Goal: Task Accomplishment & Management: Manage account settings

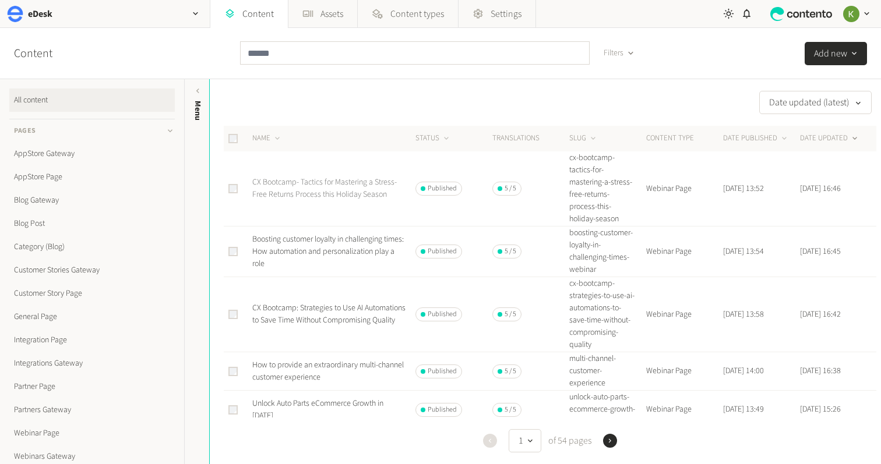
click at [308, 185] on link "CX Bootcamp- Tactics for Mastering a Stress-Free Returns Process this Holiday S…" at bounding box center [324, 189] width 144 height 24
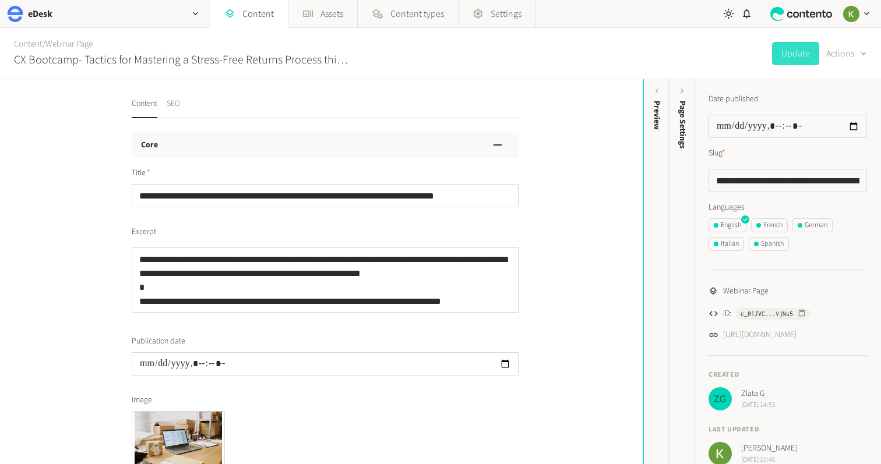
click at [179, 104] on button "SEO" at bounding box center [173, 108] width 13 height 20
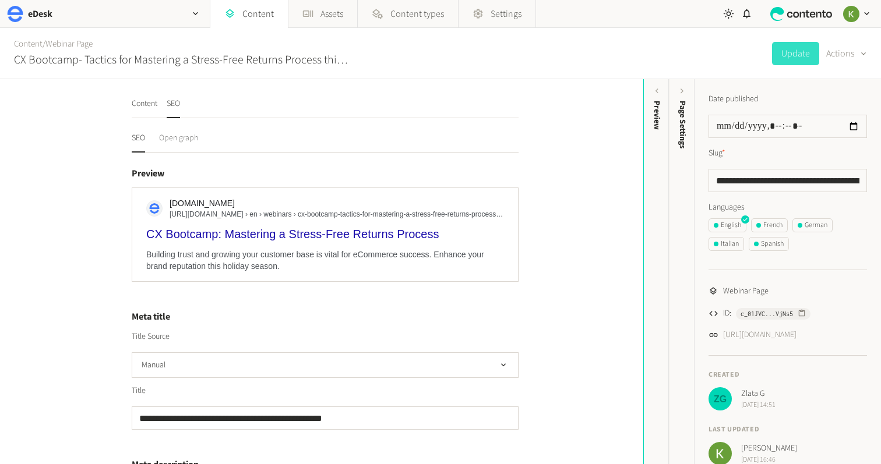
click at [191, 138] on button "Open graph" at bounding box center [178, 142] width 39 height 20
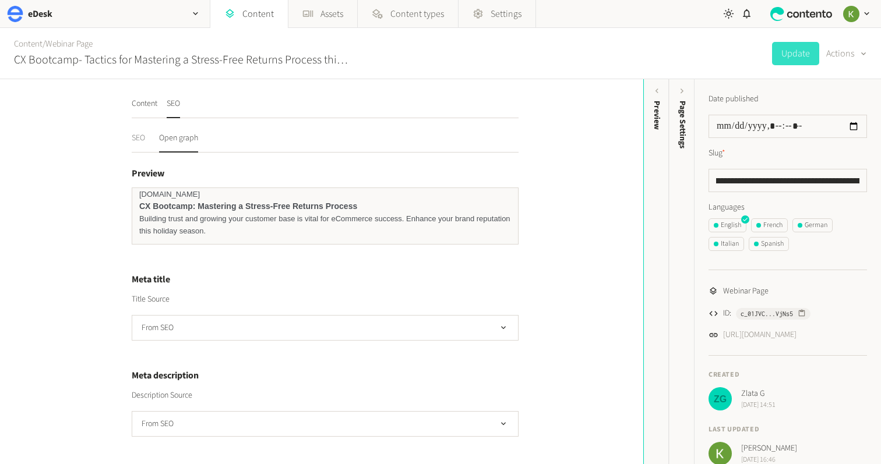
click at [140, 138] on button "SEO" at bounding box center [138, 142] width 13 height 20
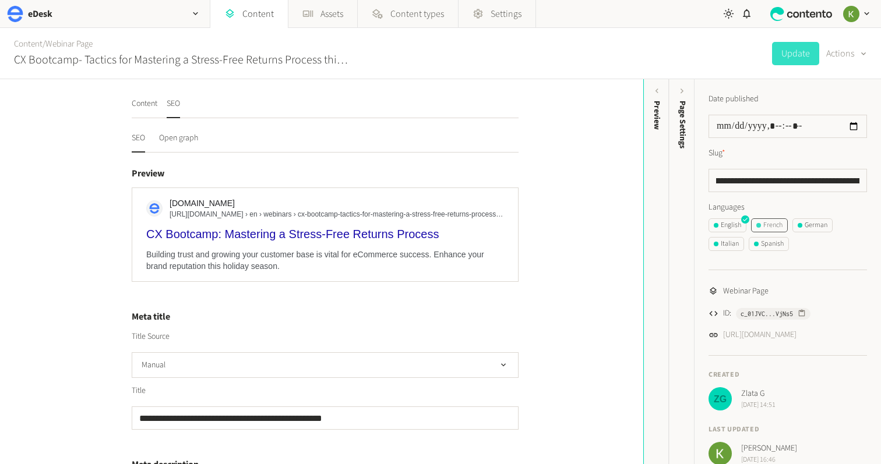
click at [777, 228] on div "French" at bounding box center [769, 225] width 26 height 10
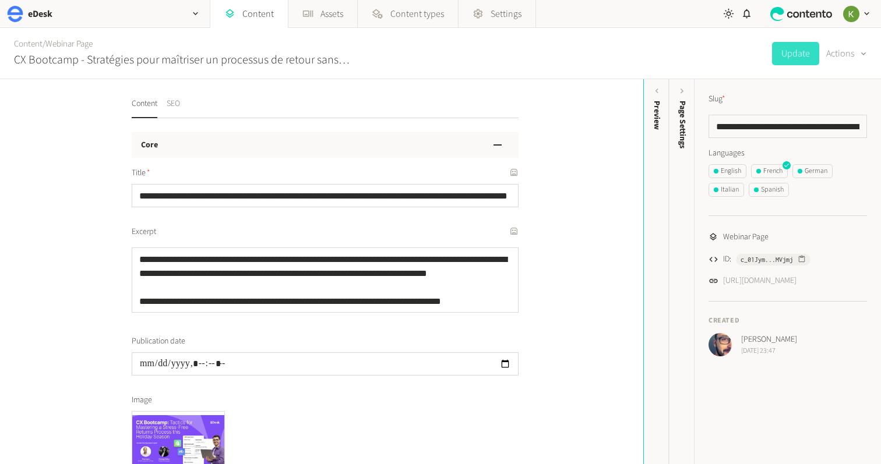
click at [176, 103] on button "SEO" at bounding box center [173, 108] width 13 height 20
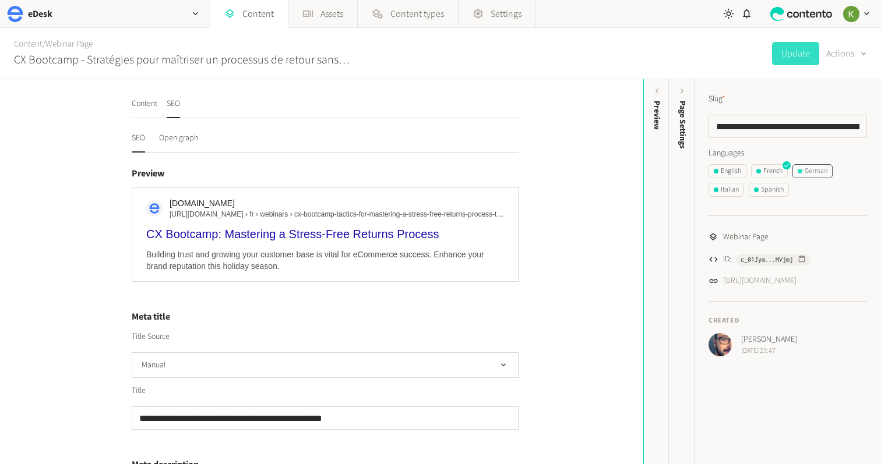
click at [817, 175] on div "German" at bounding box center [812, 171] width 30 height 10
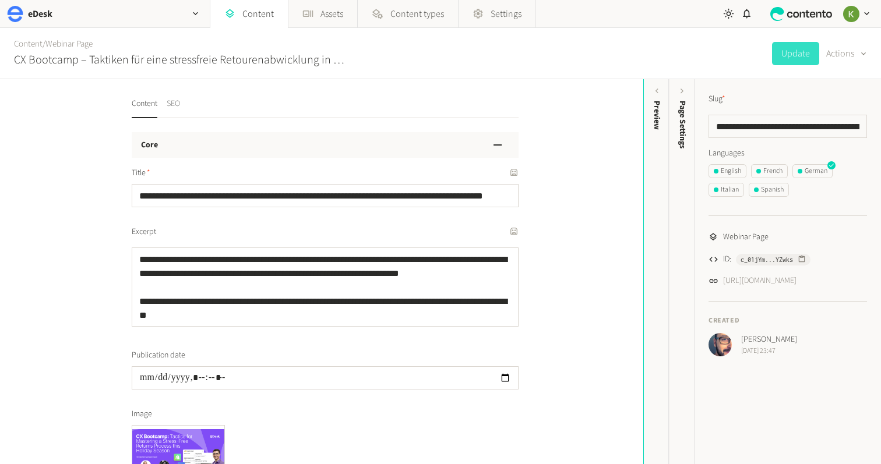
click at [175, 102] on button "SEO" at bounding box center [173, 108] width 13 height 20
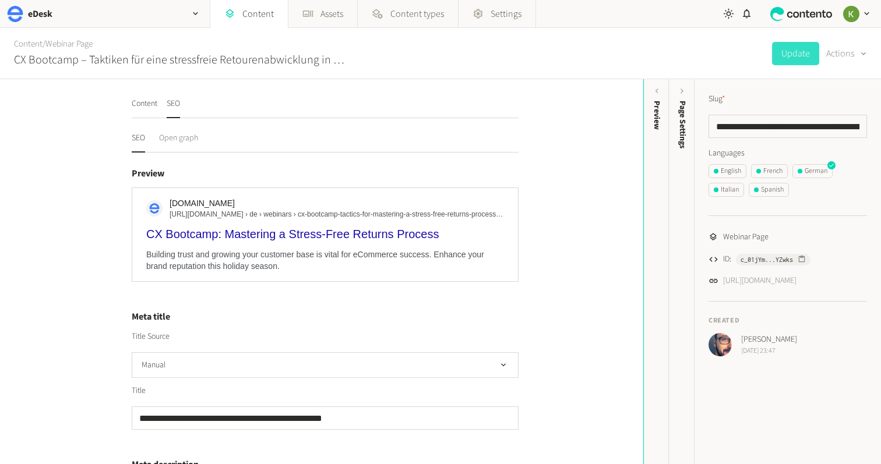
click at [187, 143] on button "Open graph" at bounding box center [178, 142] width 39 height 20
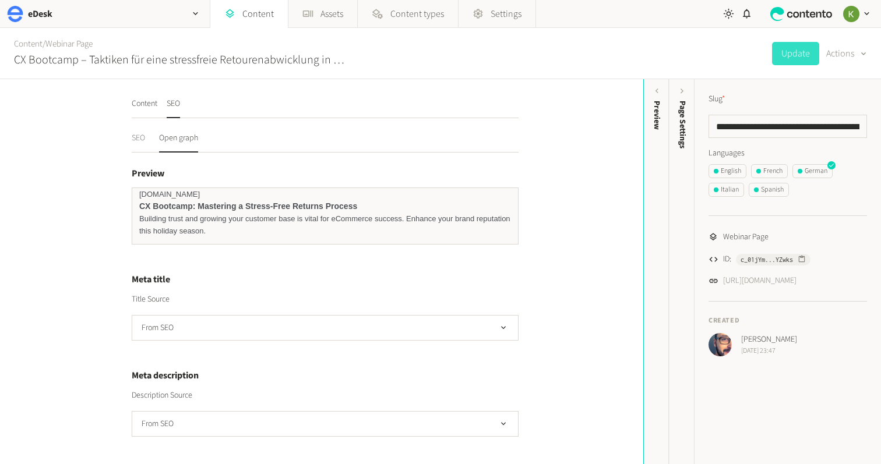
click at [137, 142] on button "SEO" at bounding box center [138, 142] width 13 height 20
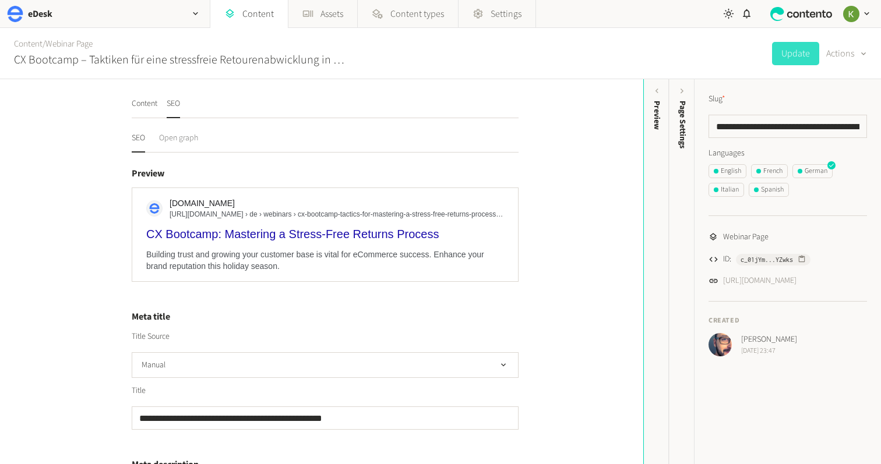
click at [181, 142] on button "Open graph" at bounding box center [178, 142] width 39 height 20
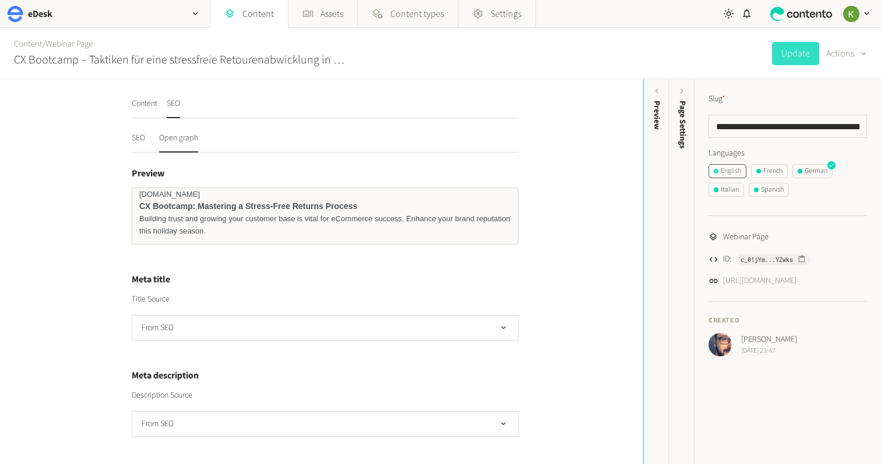
click at [732, 170] on div "English" at bounding box center [727, 171] width 27 height 10
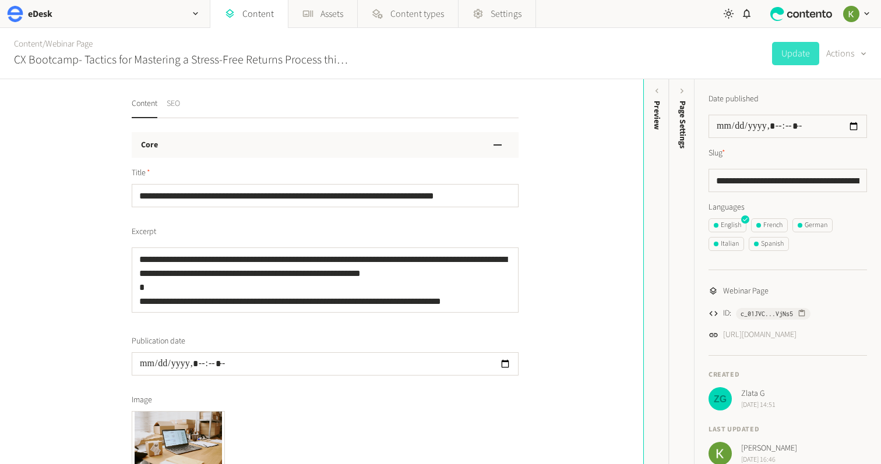
click at [172, 104] on button "SEO" at bounding box center [173, 108] width 13 height 20
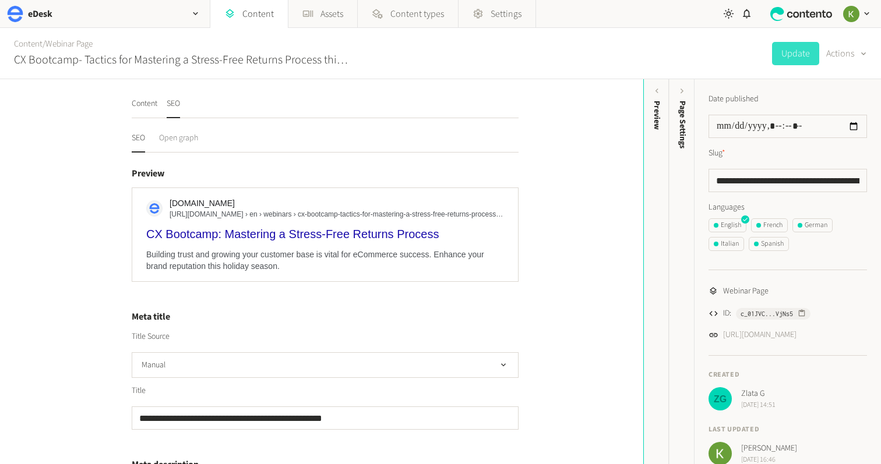
click at [182, 137] on button "Open graph" at bounding box center [178, 142] width 39 height 20
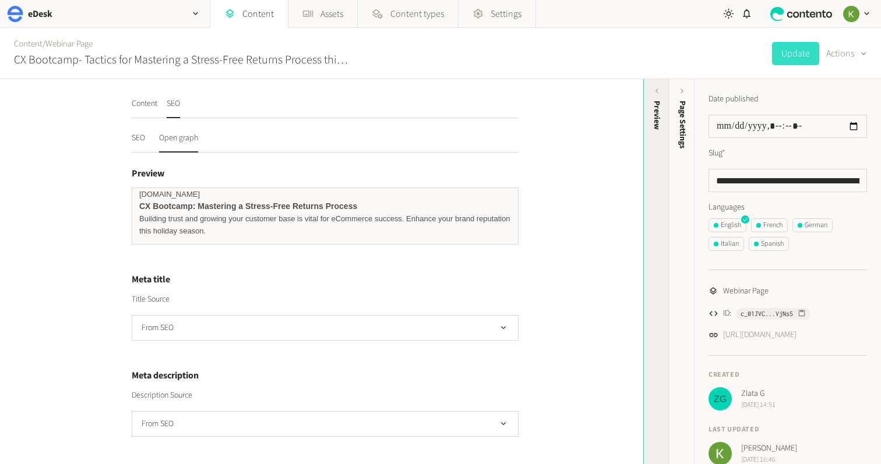
click at [657, 132] on div "Preview" at bounding box center [657, 191] width 26 height 210
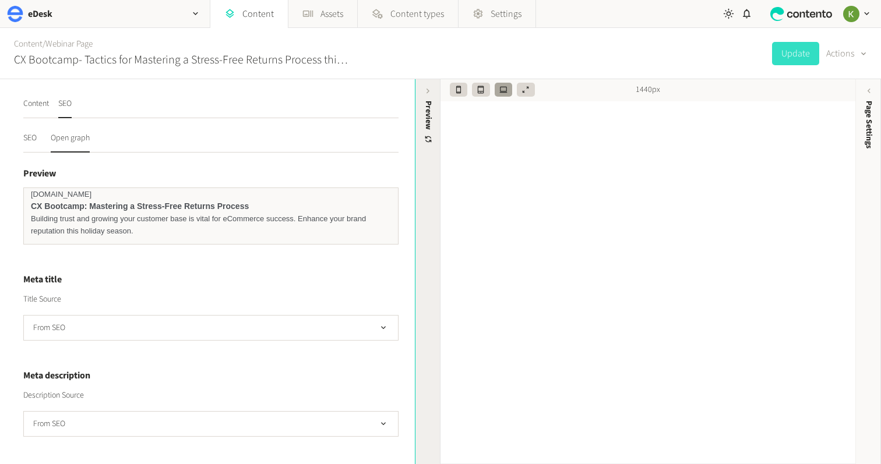
click at [426, 97] on div "Preview" at bounding box center [428, 191] width 26 height 210
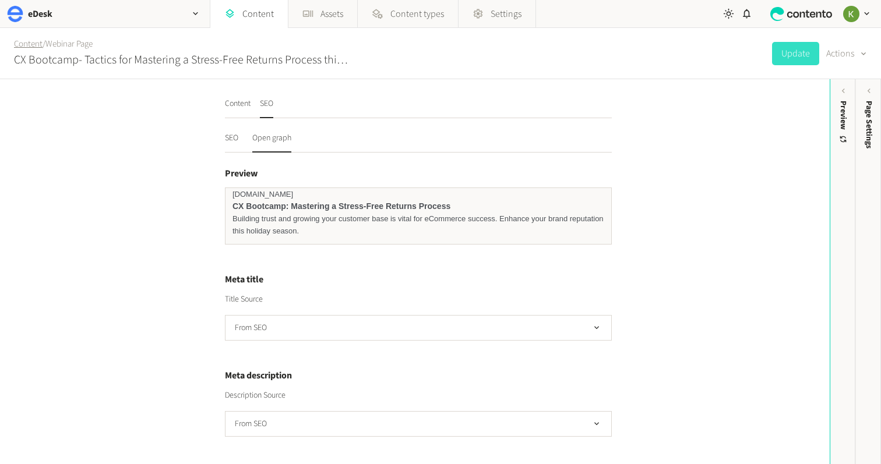
click at [35, 50] on link "Content" at bounding box center [28, 44] width 29 height 12
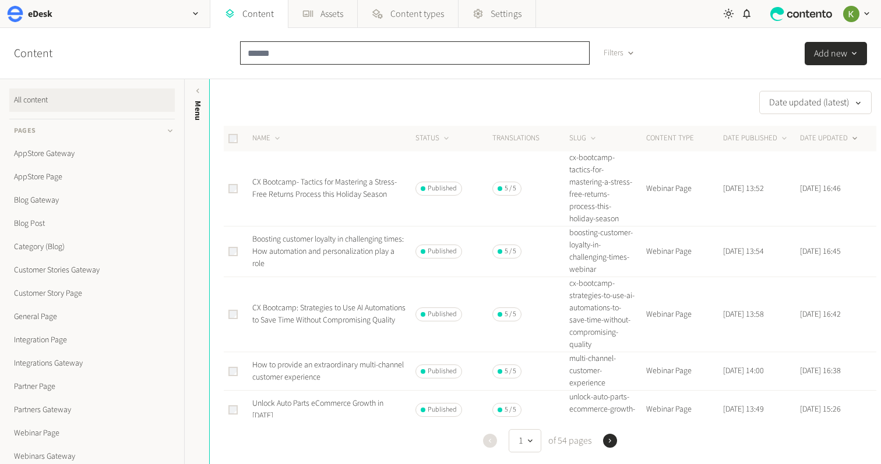
click at [359, 51] on input "text" at bounding box center [415, 52] width 350 height 23
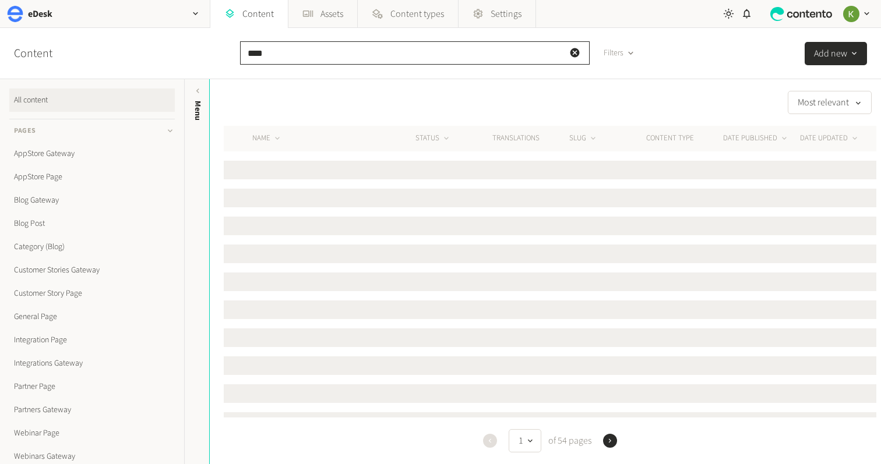
type input "****"
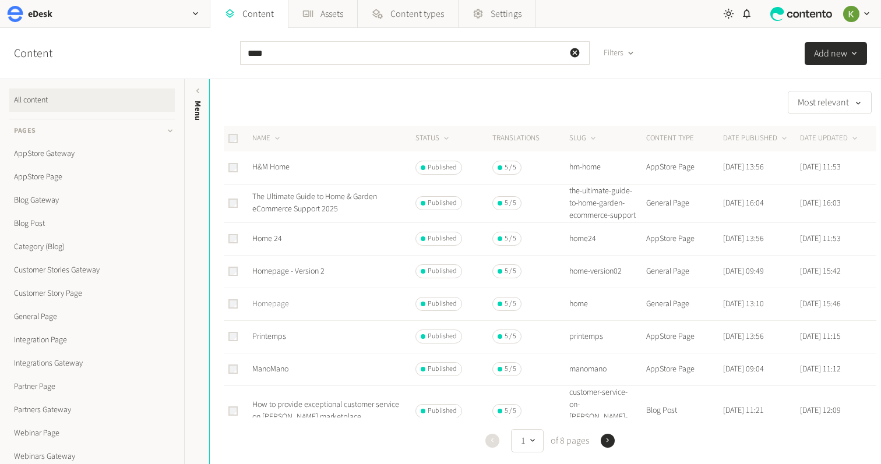
click at [282, 310] on link "Homepage" at bounding box center [270, 304] width 37 height 12
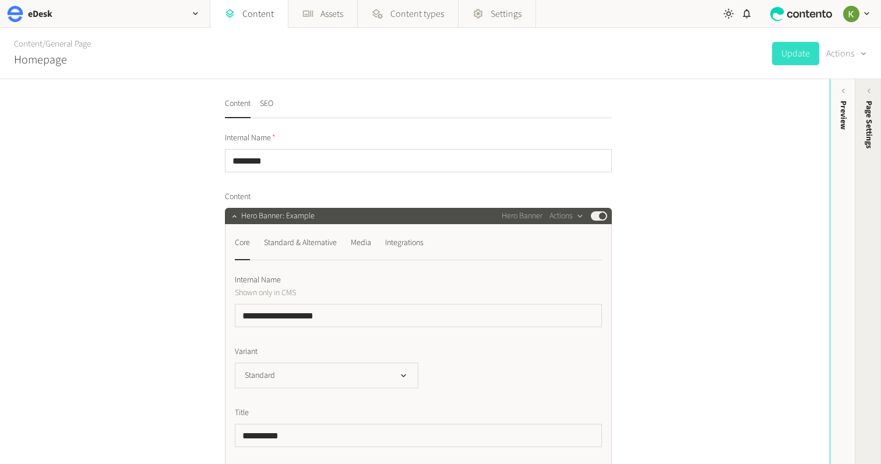
click at [863, 142] on span "Page Settings" at bounding box center [869, 125] width 12 height 48
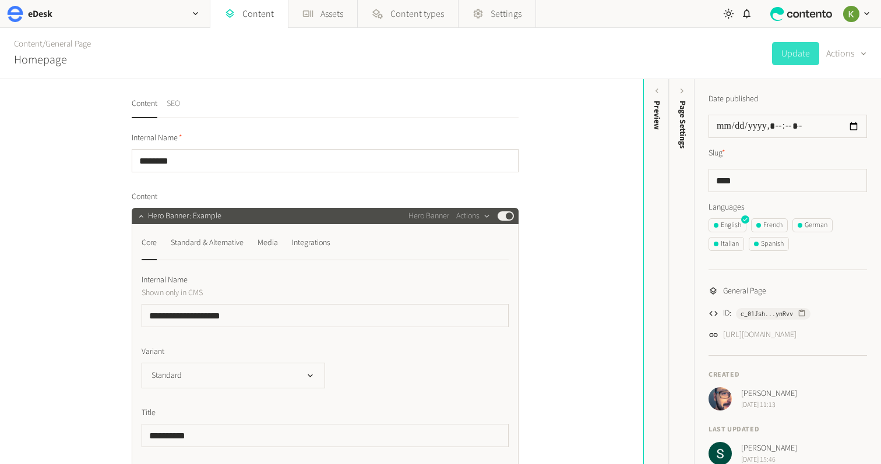
click at [176, 103] on button "SEO" at bounding box center [173, 108] width 13 height 20
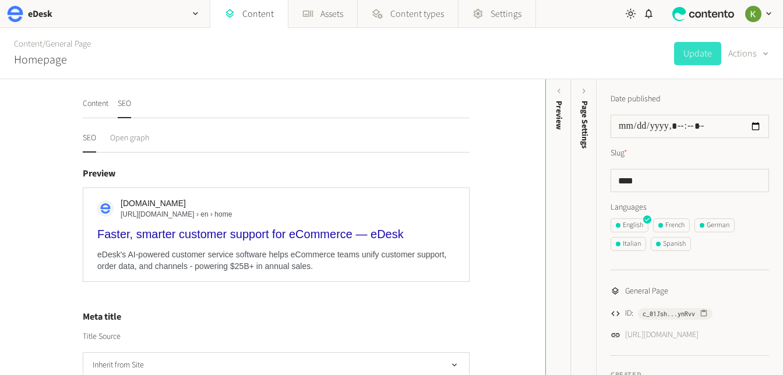
drag, startPoint x: 132, startPoint y: 139, endPoint x: 313, endPoint y: 134, distance: 181.8
click at [133, 139] on button "Open graph" at bounding box center [129, 142] width 39 height 20
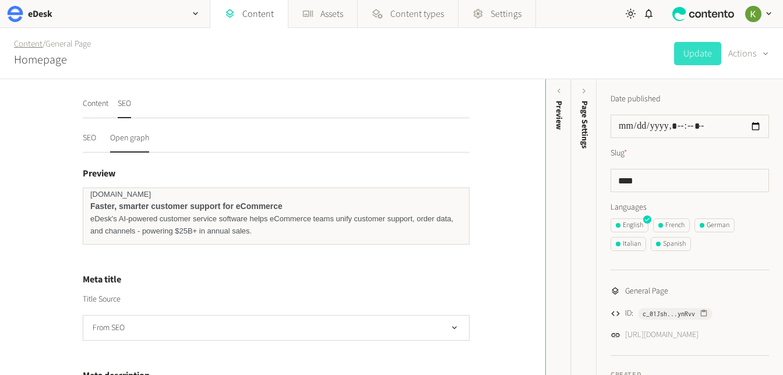
click at [24, 46] on link "Content" at bounding box center [28, 44] width 29 height 12
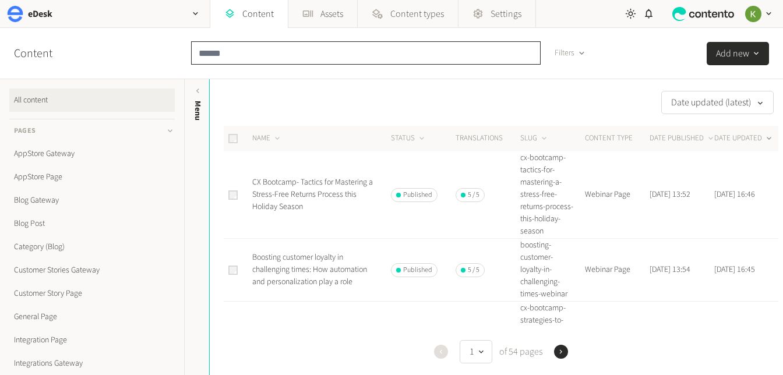
click at [272, 59] on input "text" at bounding box center [366, 52] width 350 height 23
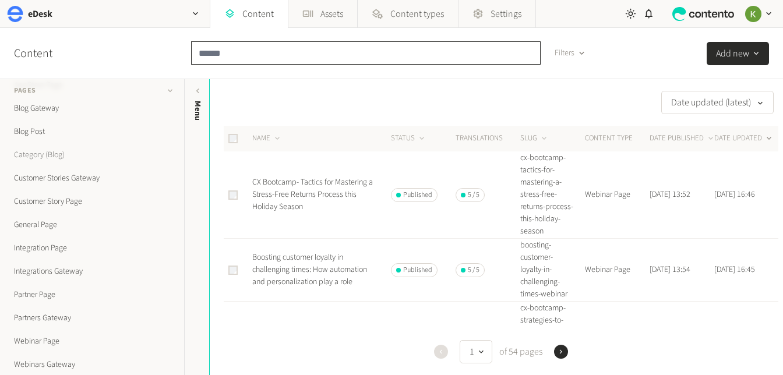
scroll to position [47, 0]
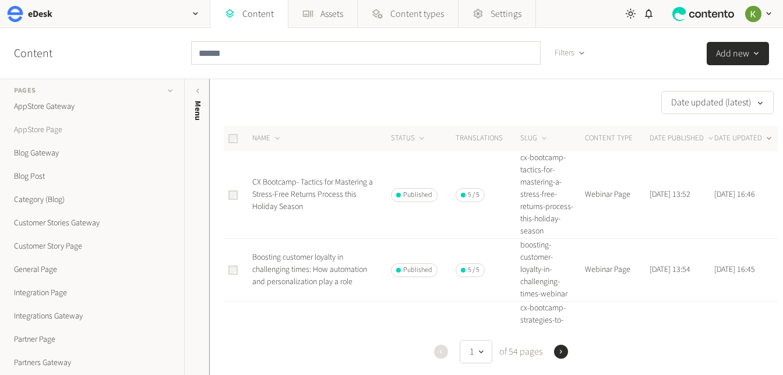
click at [60, 133] on link "AppStore Page" at bounding box center [91, 129] width 165 height 23
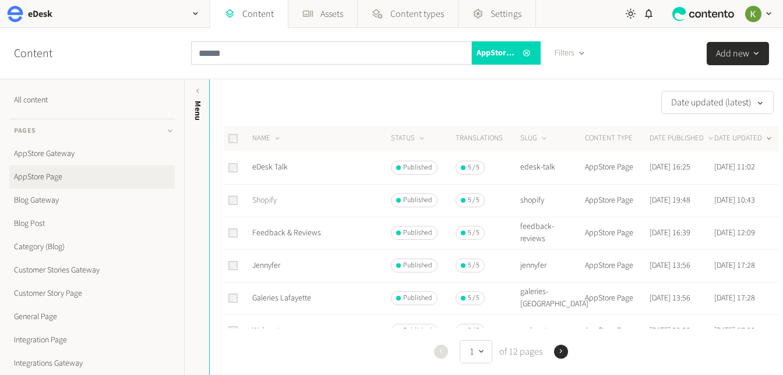
click at [264, 200] on link "Shopify" at bounding box center [264, 201] width 24 height 12
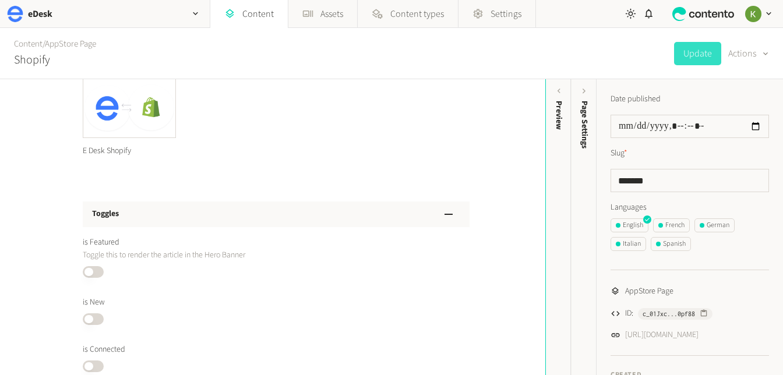
scroll to position [3138, 0]
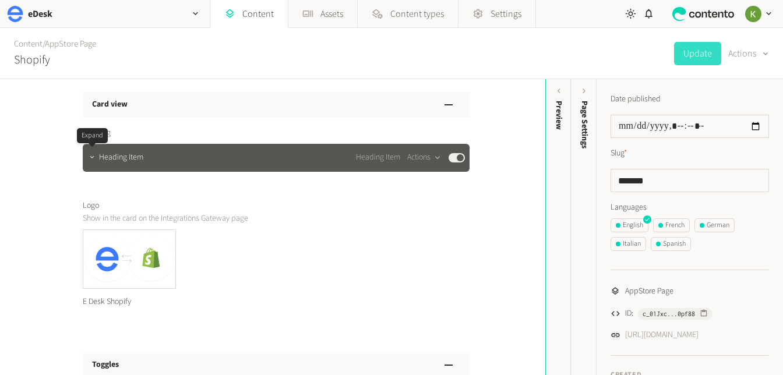
click at [90, 158] on icon "button" at bounding box center [92, 157] width 8 height 8
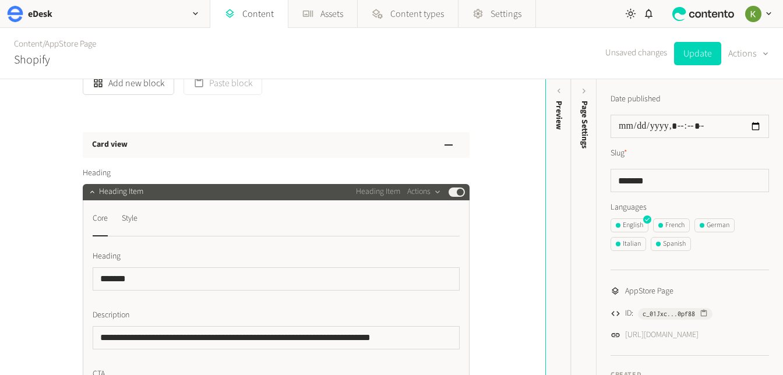
scroll to position [3087, 0]
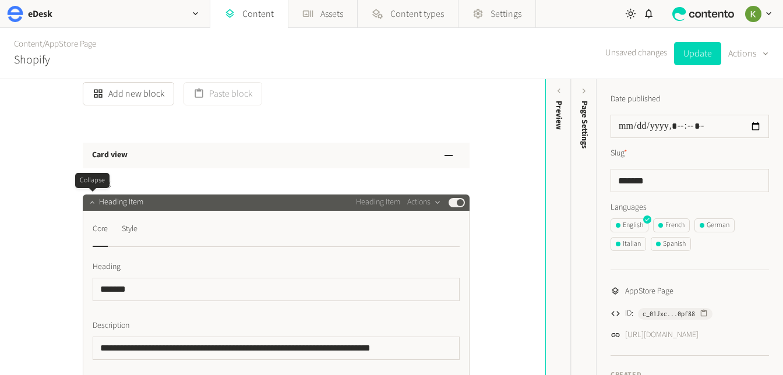
click at [92, 200] on icon "button" at bounding box center [92, 202] width 8 height 8
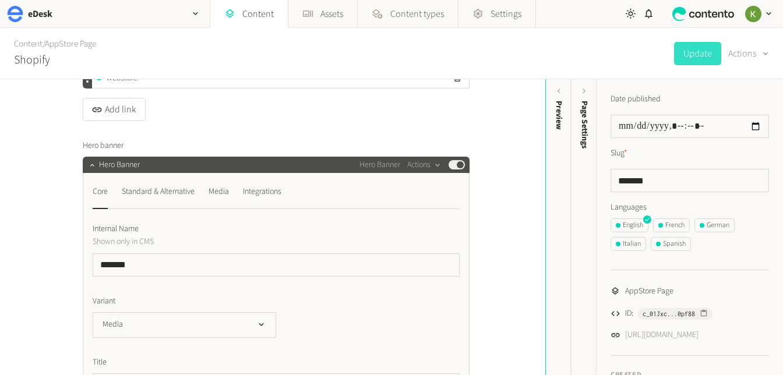
scroll to position [252, 0]
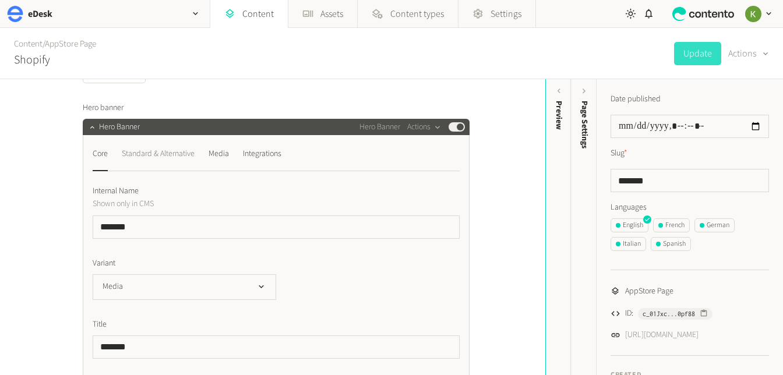
drag, startPoint x: 163, startPoint y: 138, endPoint x: 163, endPoint y: 148, distance: 9.9
click at [163, 149] on div "Standard & Alternative" at bounding box center [158, 153] width 73 height 19
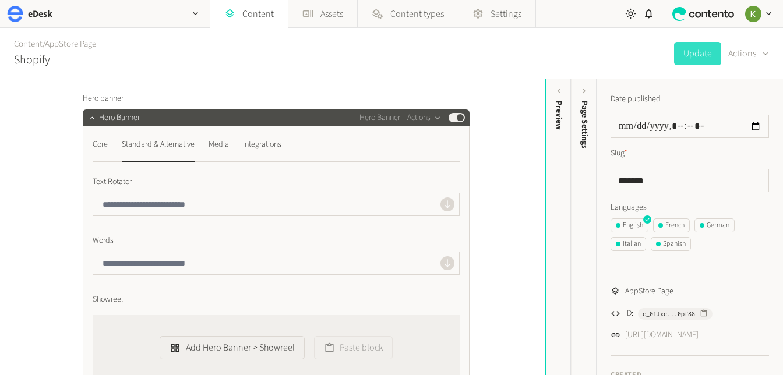
scroll to position [213, 0]
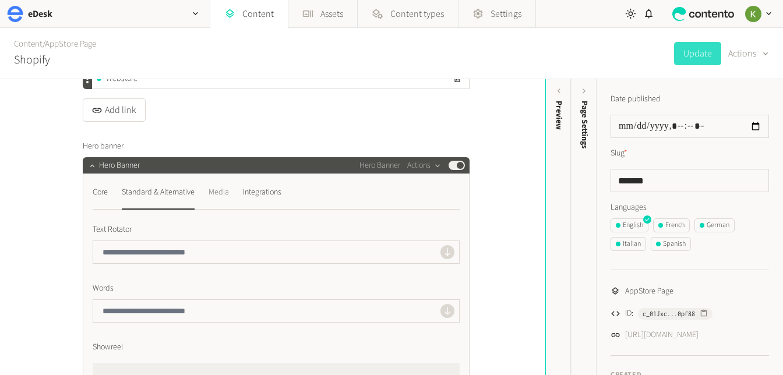
click at [213, 193] on div "Media" at bounding box center [219, 192] width 20 height 19
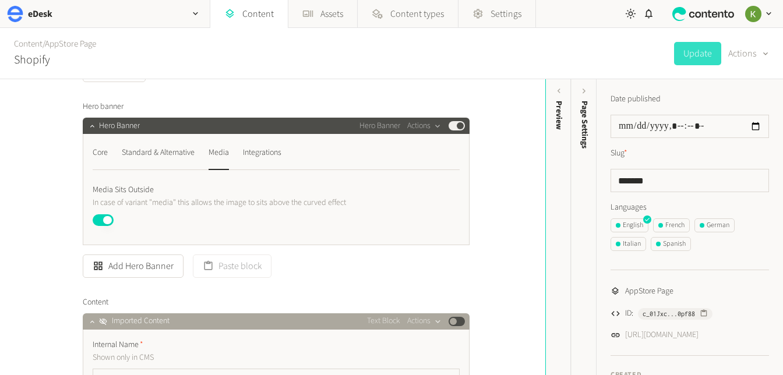
scroll to position [253, 0]
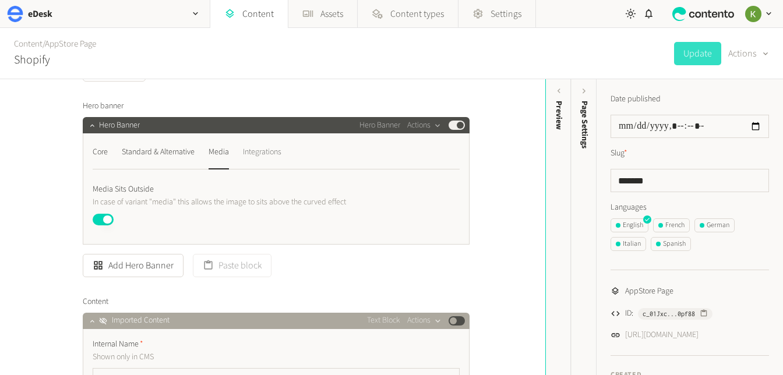
click at [265, 153] on div "Integrations" at bounding box center [262, 152] width 38 height 19
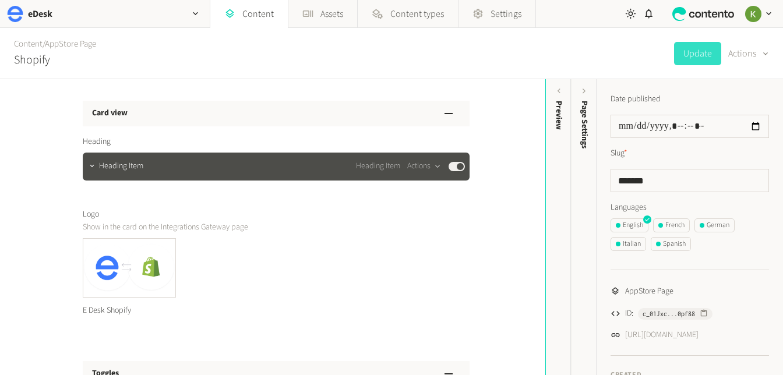
scroll to position [2091, 0]
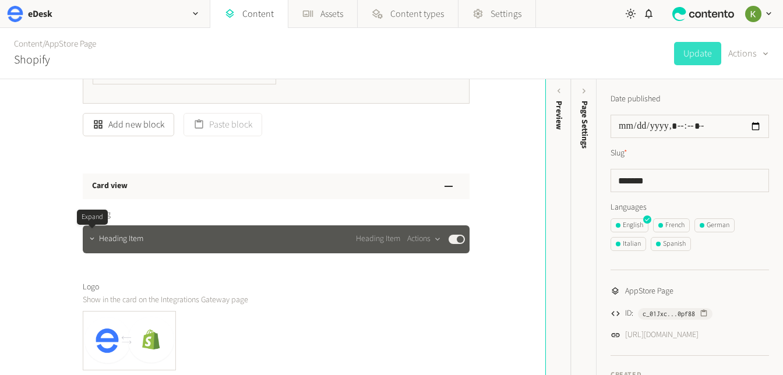
click at [91, 244] on button "button" at bounding box center [92, 238] width 14 height 14
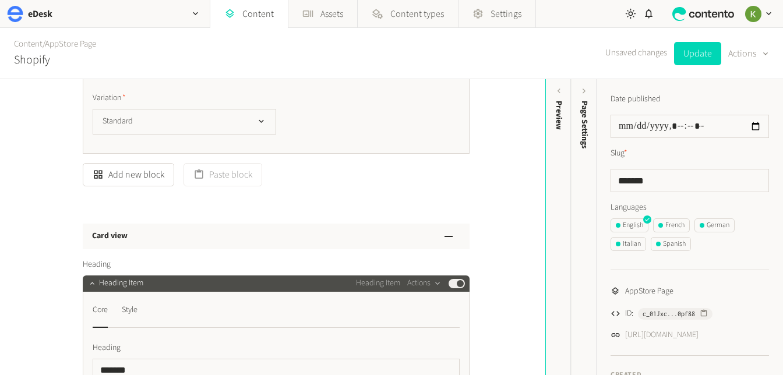
scroll to position [2039, 0]
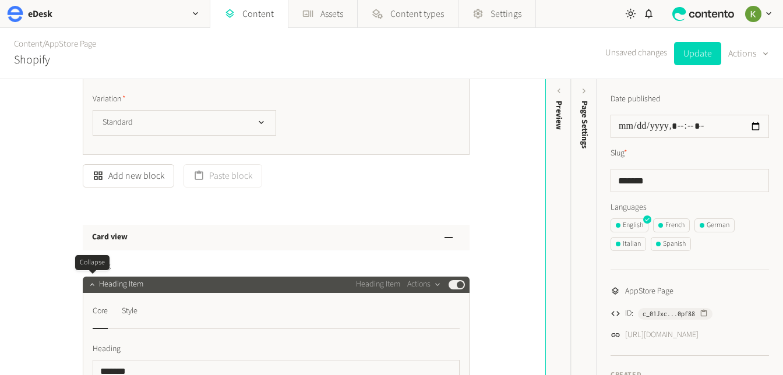
drag, startPoint x: 89, startPoint y: 281, endPoint x: 128, endPoint y: 259, distance: 44.9
click at [88, 281] on icon "button" at bounding box center [92, 284] width 8 height 8
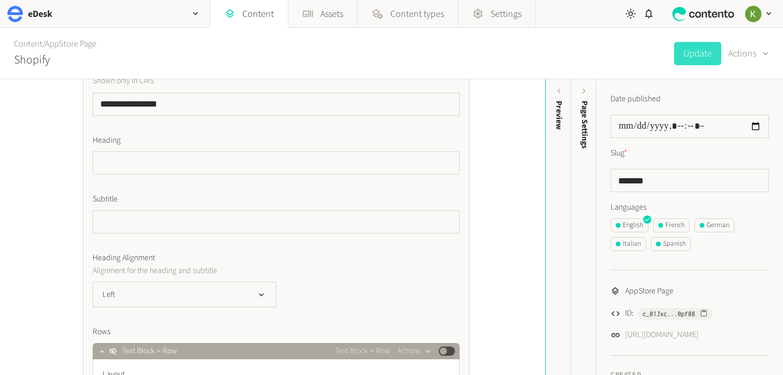
scroll to position [489, 0]
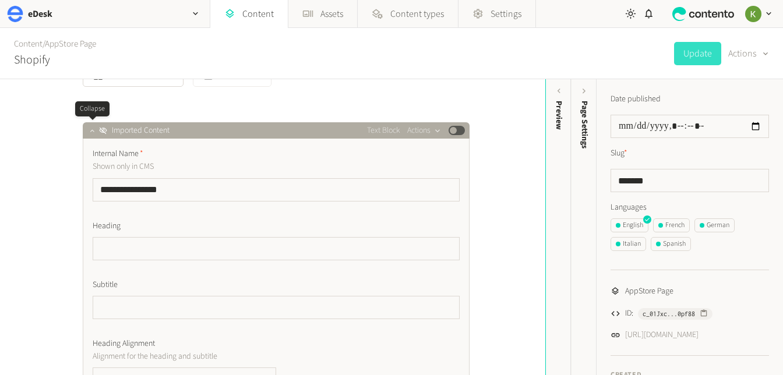
click at [88, 134] on icon "button" at bounding box center [92, 130] width 8 height 8
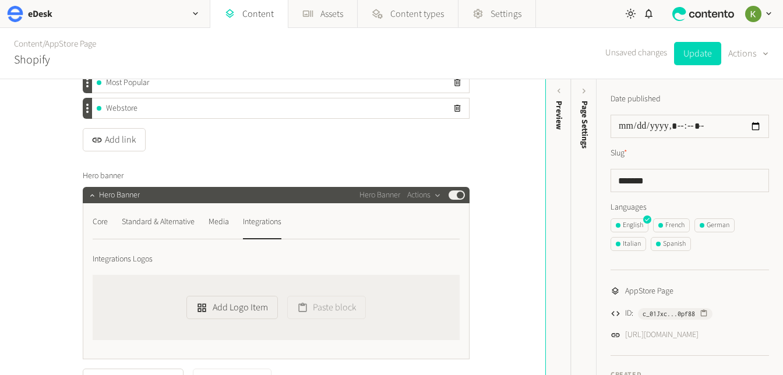
scroll to position [209, 0]
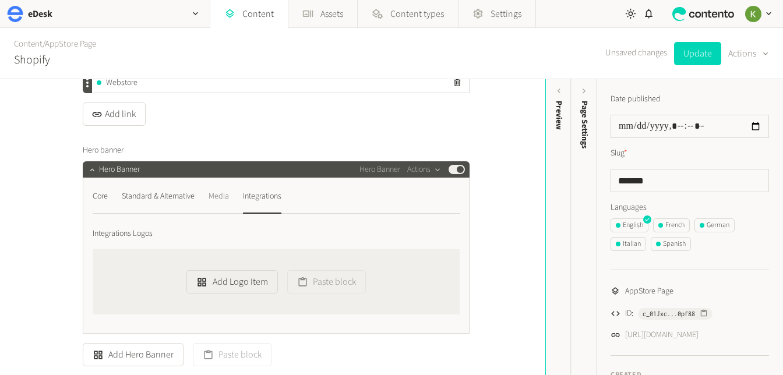
click at [227, 201] on div "Media" at bounding box center [219, 196] width 20 height 19
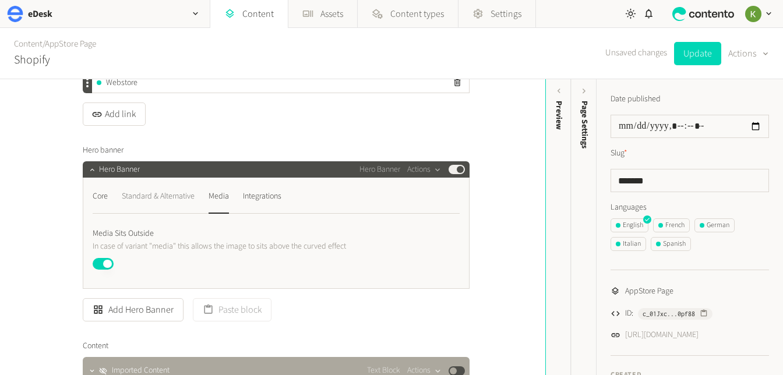
click at [140, 193] on div "Standard & Alternative" at bounding box center [158, 196] width 73 height 19
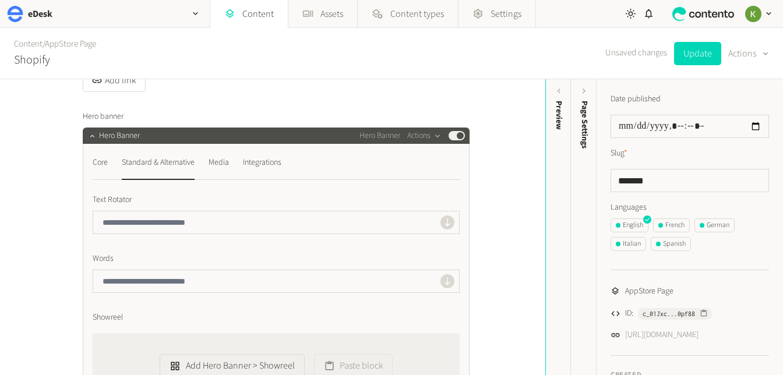
scroll to position [160, 0]
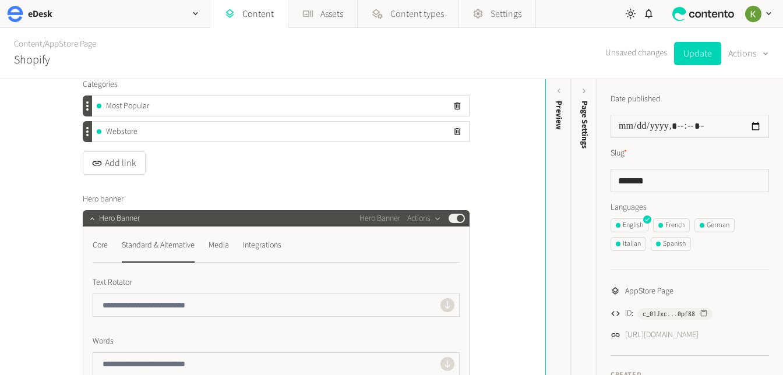
drag, startPoint x: 97, startPoint y: 244, endPoint x: 228, endPoint y: 184, distance: 144.4
click at [98, 241] on div "Core" at bounding box center [100, 245] width 15 height 19
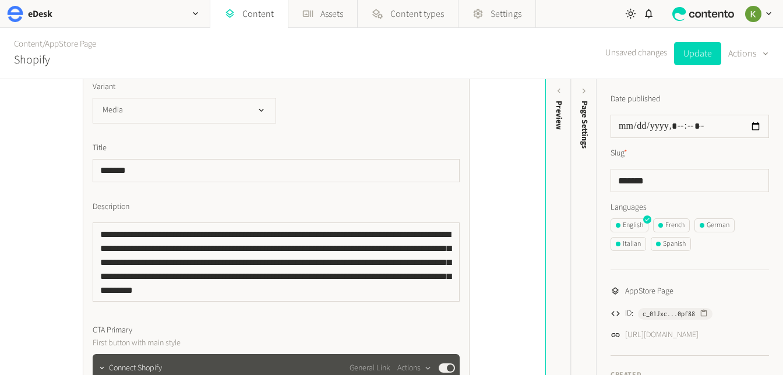
scroll to position [637, 0]
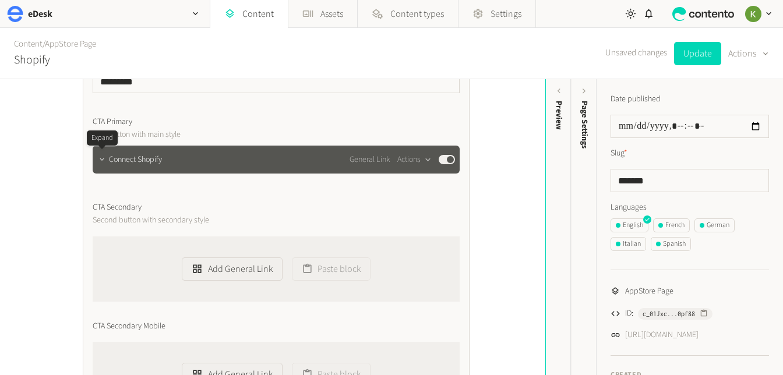
click at [104, 160] on icon "button" at bounding box center [102, 160] width 8 height 8
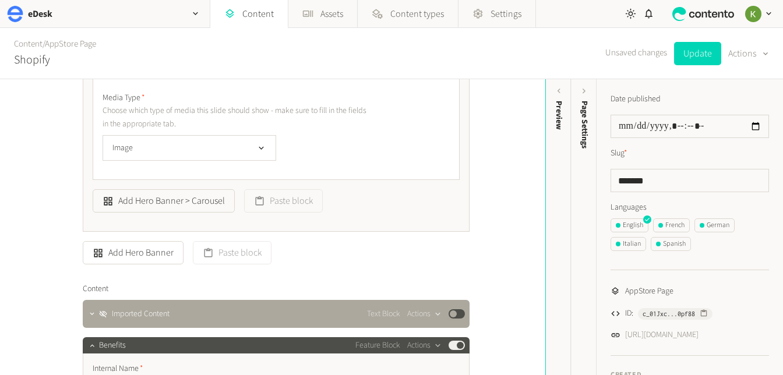
scroll to position [1537, 0]
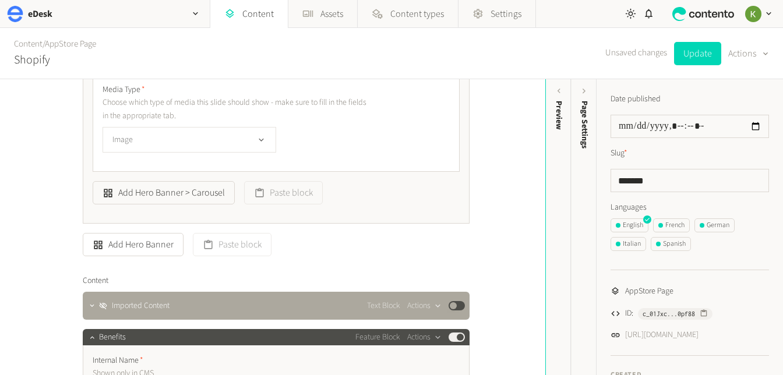
click at [262, 142] on icon "button" at bounding box center [261, 140] width 10 height 10
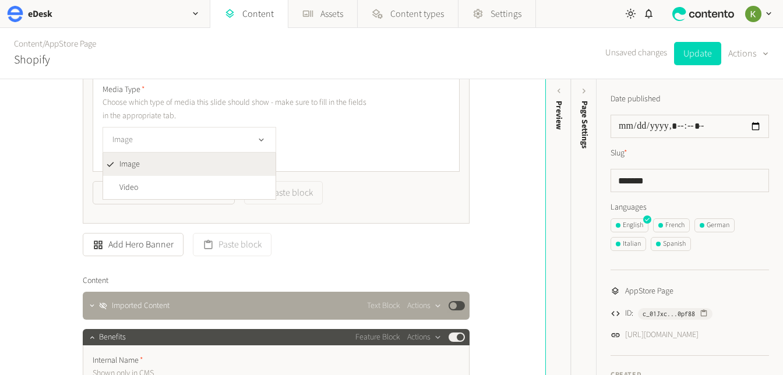
click at [262, 142] on icon "button" at bounding box center [261, 140] width 10 height 10
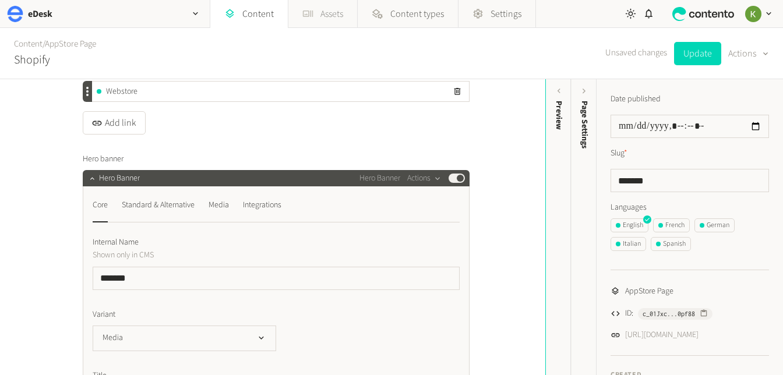
scroll to position [253, 0]
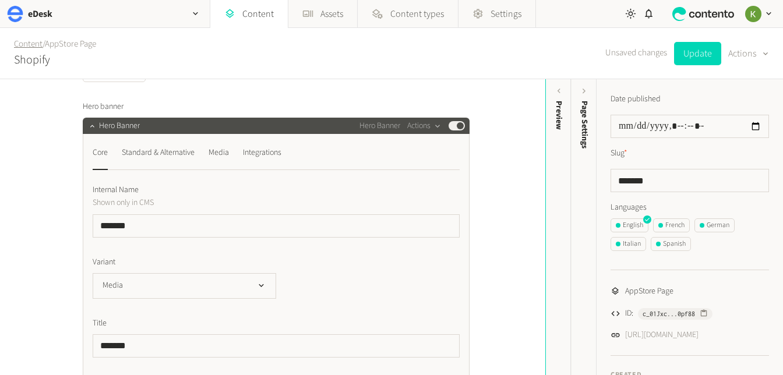
click at [28, 44] on link "Content" at bounding box center [28, 44] width 29 height 12
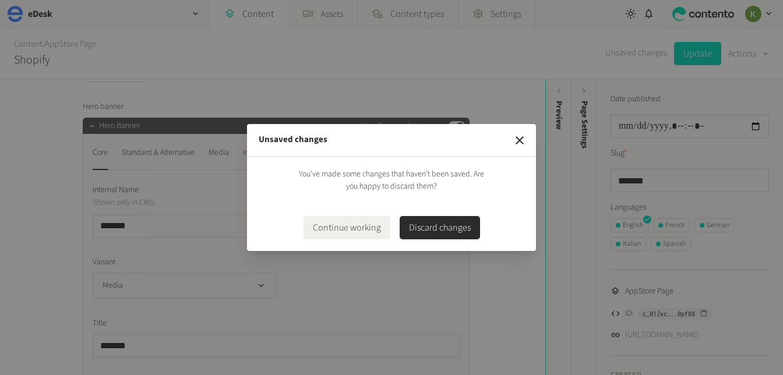
click at [435, 230] on button "Discard changes" at bounding box center [440, 227] width 80 height 23
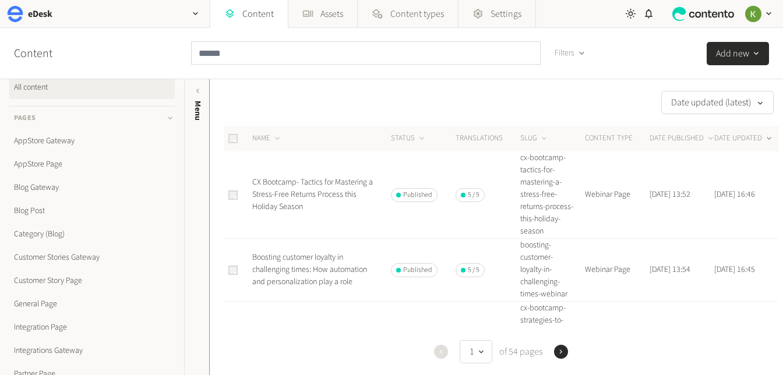
scroll to position [10, 0]
click at [45, 171] on link "AppStore Page" at bounding box center [91, 166] width 165 height 23
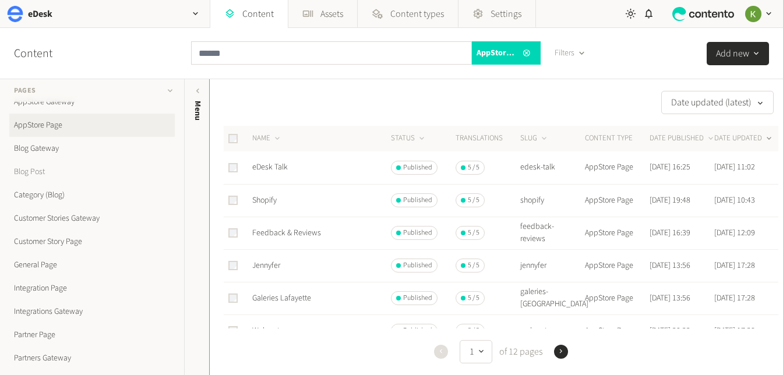
scroll to position [123, 0]
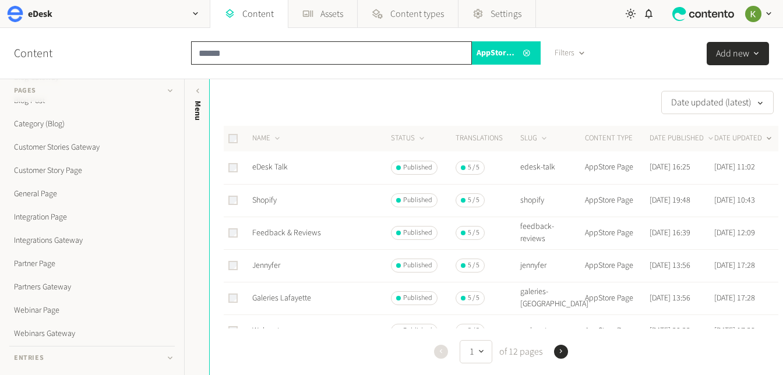
click at [283, 61] on input "text" at bounding box center [331, 52] width 281 height 23
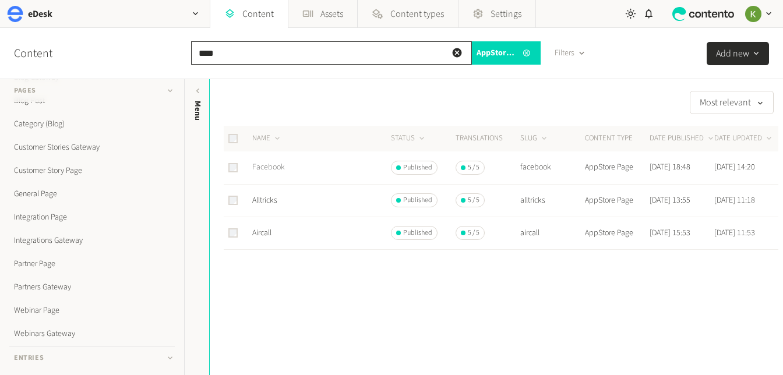
type input "****"
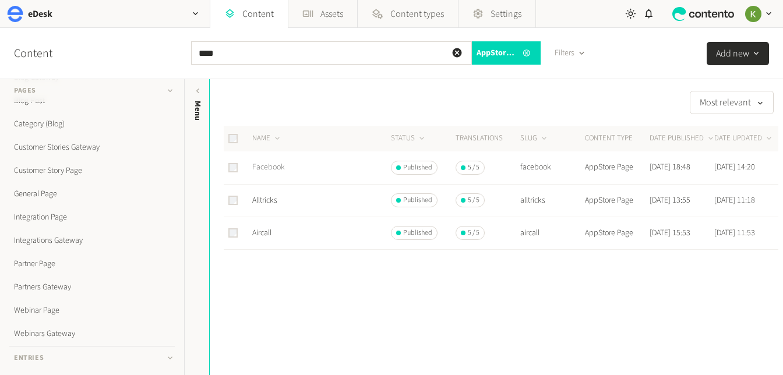
click at [275, 165] on link "Facebook" at bounding box center [268, 167] width 33 height 12
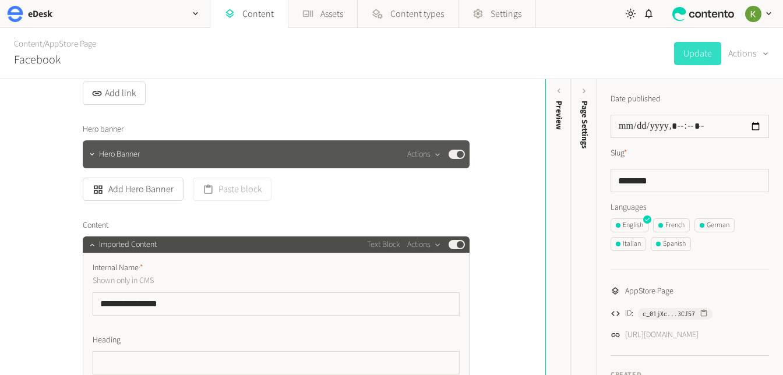
scroll to position [237, 0]
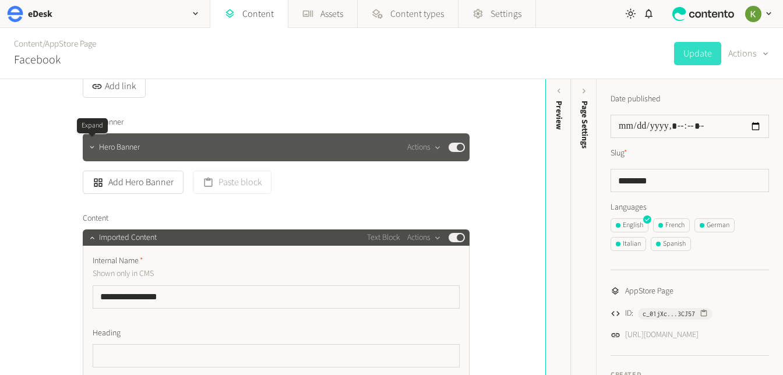
click at [94, 150] on icon "button" at bounding box center [92, 147] width 8 height 8
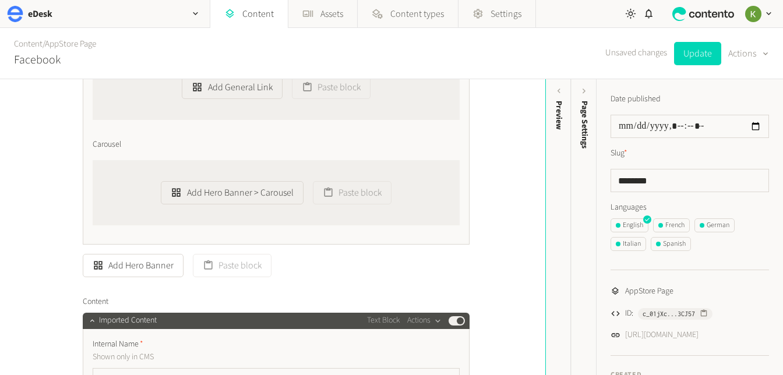
scroll to position [968, 0]
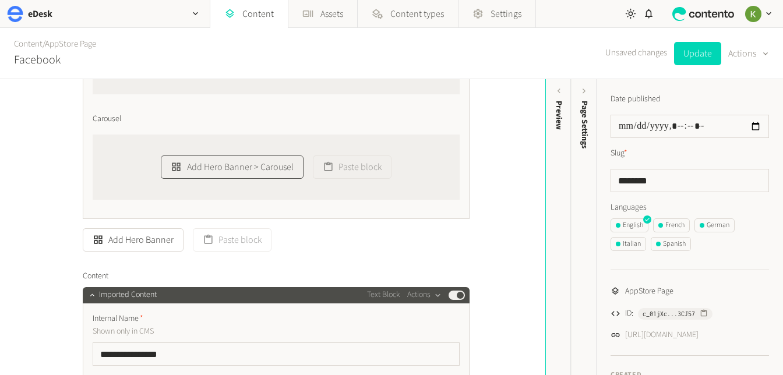
click at [224, 170] on button "Add Hero Banner > Carousel" at bounding box center [232, 167] width 142 height 23
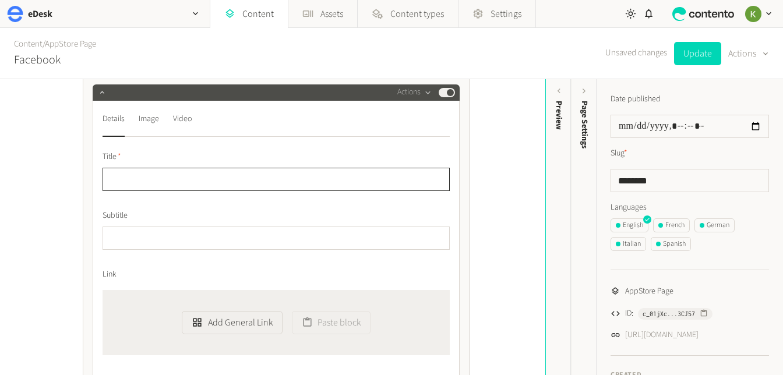
scroll to position [992, 0]
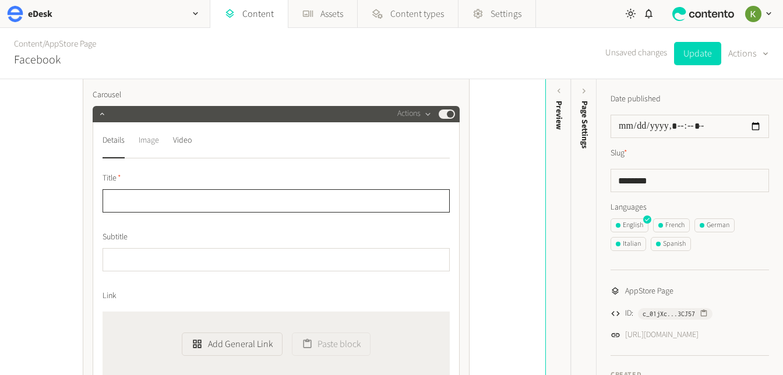
click at [146, 139] on div "Image" at bounding box center [149, 141] width 20 height 19
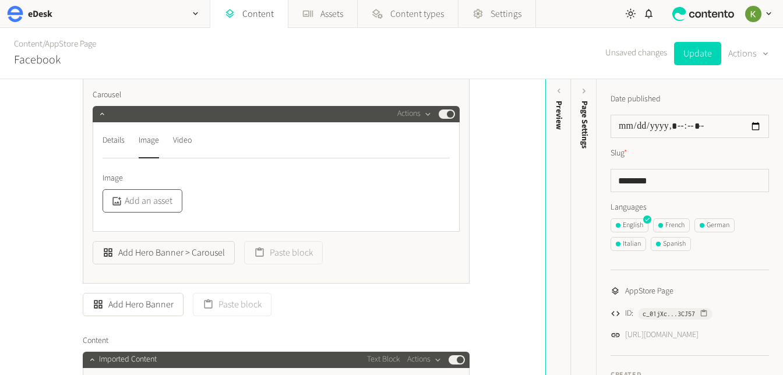
click at [136, 196] on button "Add an asset" at bounding box center [143, 200] width 80 height 23
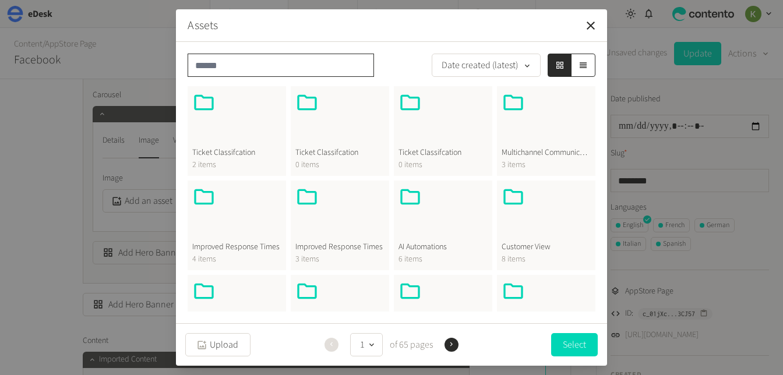
click at [269, 65] on input "text" at bounding box center [281, 65] width 186 height 23
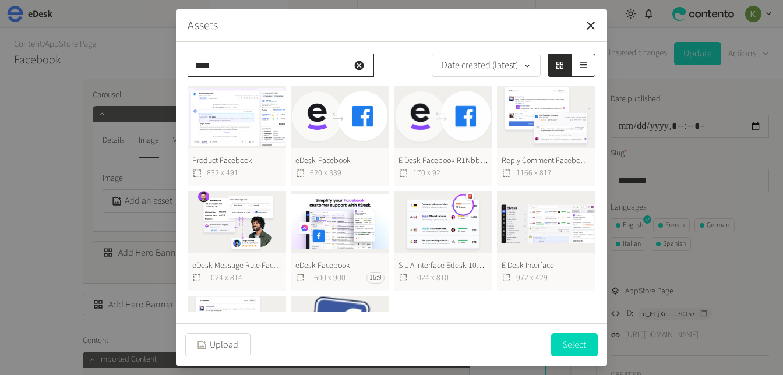
type input "****"
click at [344, 133] on button "eDesk-Facebook 620 x 339" at bounding box center [340, 136] width 98 height 100
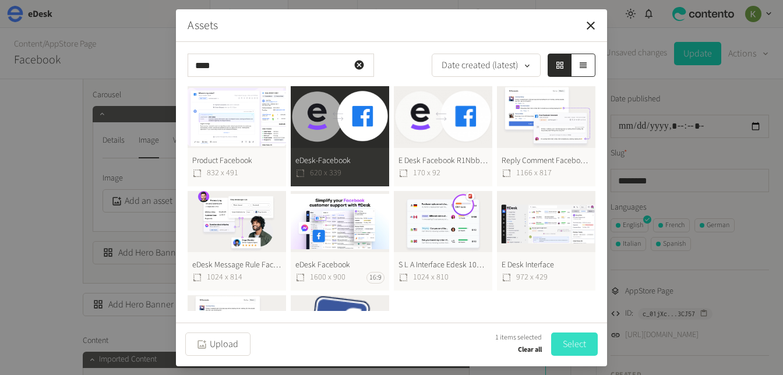
click at [568, 341] on button "Select" at bounding box center [574, 344] width 47 height 23
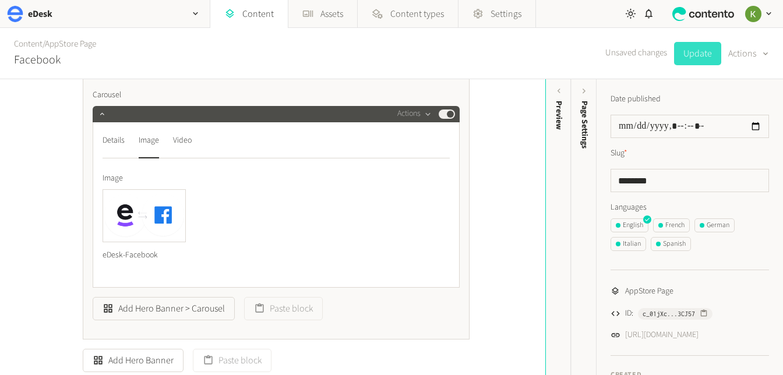
click at [696, 59] on button "Update" at bounding box center [697, 53] width 47 height 23
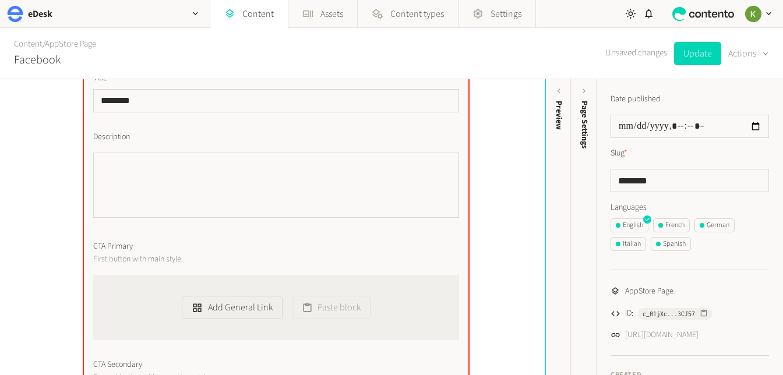
scroll to position [419, 0]
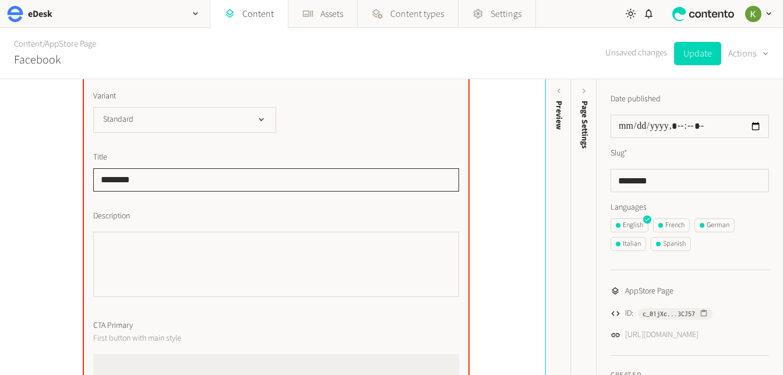
click at [123, 183] on input "********" at bounding box center [276, 179] width 366 height 23
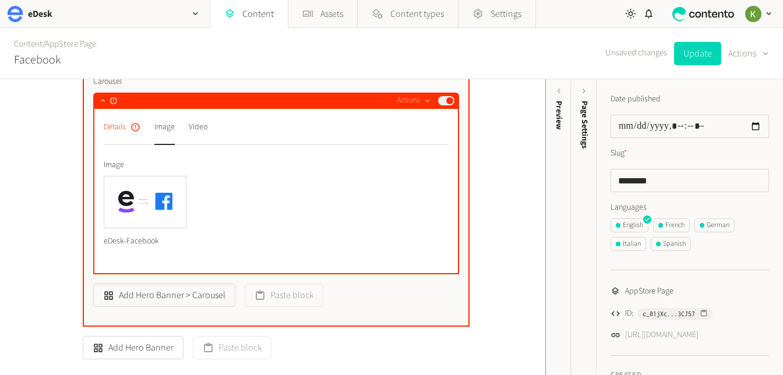
scroll to position [1015, 0]
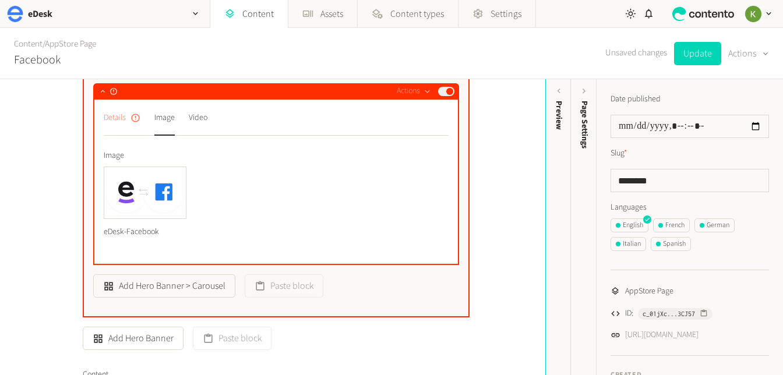
click at [126, 118] on div "Details" at bounding box center [122, 118] width 37 height 19
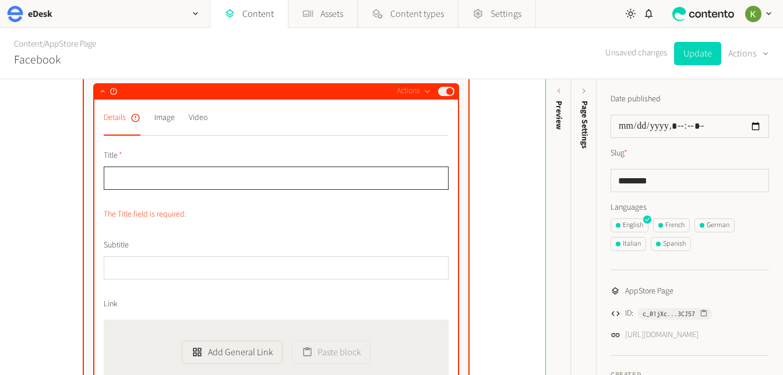
click at [170, 172] on input "text" at bounding box center [276, 178] width 345 height 23
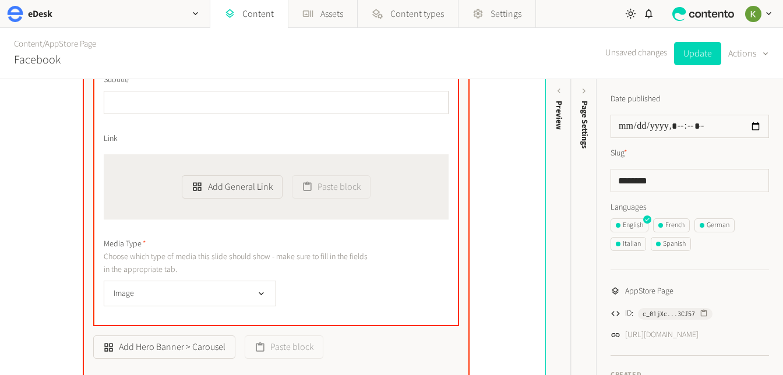
scroll to position [1191, 0]
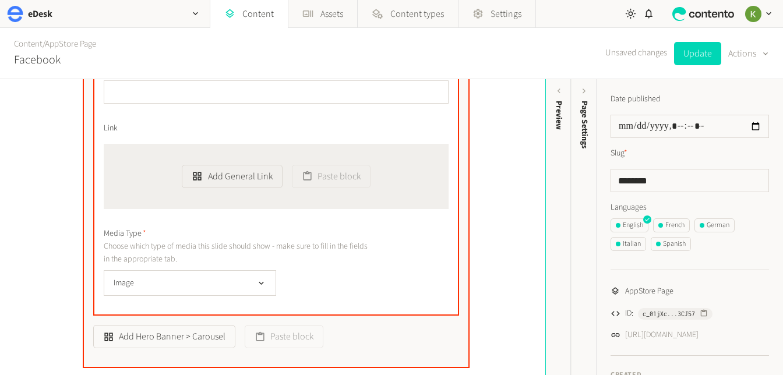
type input "********"
click at [703, 58] on button "Update" at bounding box center [697, 53] width 47 height 23
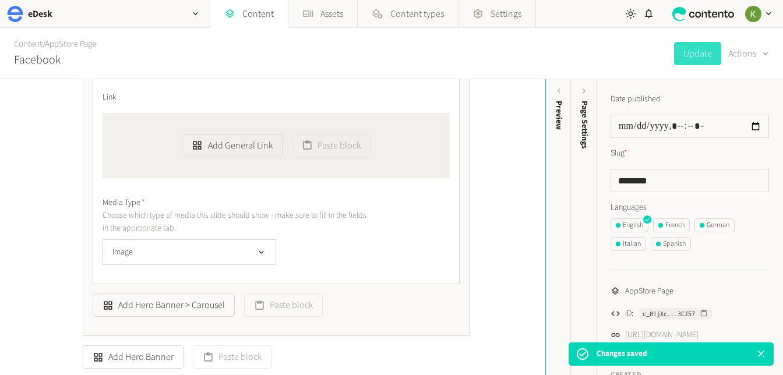
scroll to position [1160, 0]
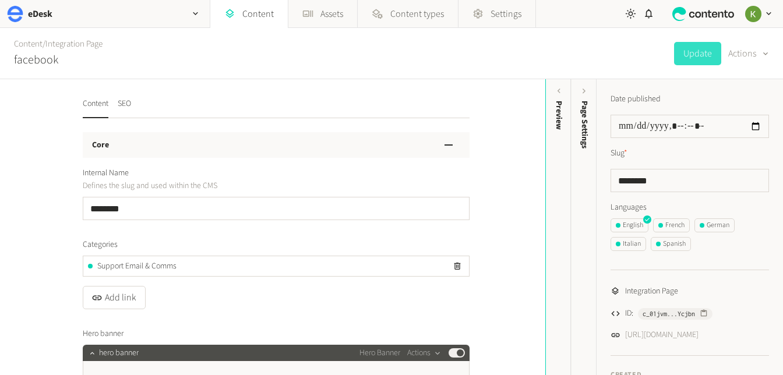
scroll to position [1448, 0]
